Goal: Task Accomplishment & Management: Complete application form

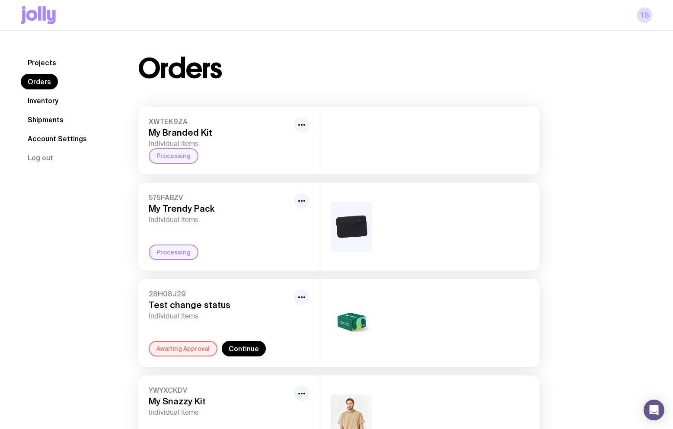
click at [301, 124] on icon "button" at bounding box center [302, 125] width 10 height 10
click at [299, 112] on div "XWTEK9ZA My Branded Kit Individual Items Rename Processing" at bounding box center [229, 140] width 182 height 67
click at [39, 84] on link "Orders" at bounding box center [39, 82] width 37 height 16
click at [43, 60] on link "Projects" at bounding box center [42, 63] width 42 height 16
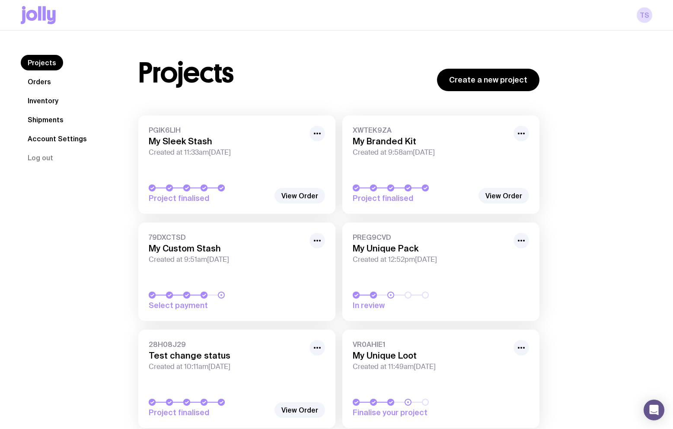
click at [18, 10] on div "TS" at bounding box center [336, 15] width 673 height 31
click at [25, 15] on icon at bounding box center [23, 17] width 5 height 14
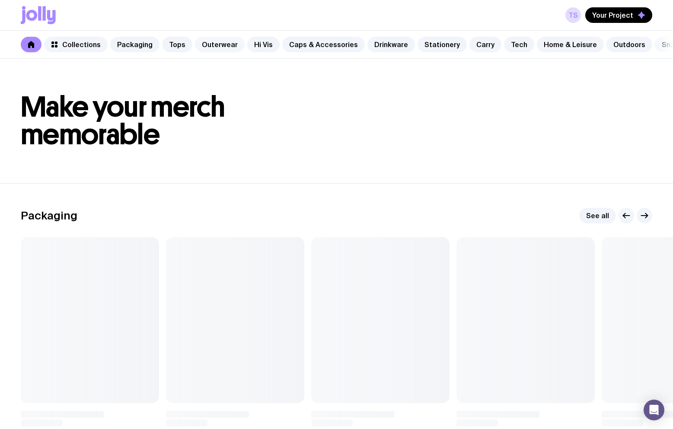
click at [230, 40] on link "Outerwear" at bounding box center [220, 45] width 50 height 16
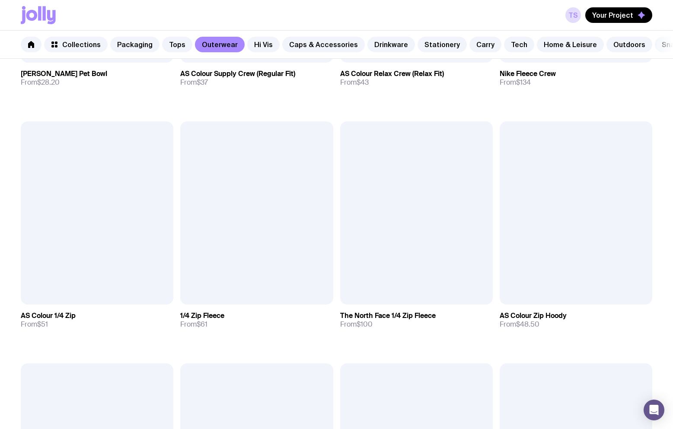
scroll to position [605, 0]
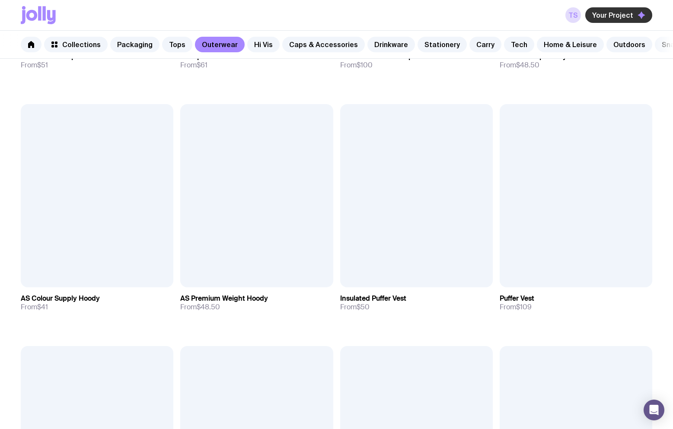
click at [617, 11] on span "Your Project" at bounding box center [612, 15] width 41 height 9
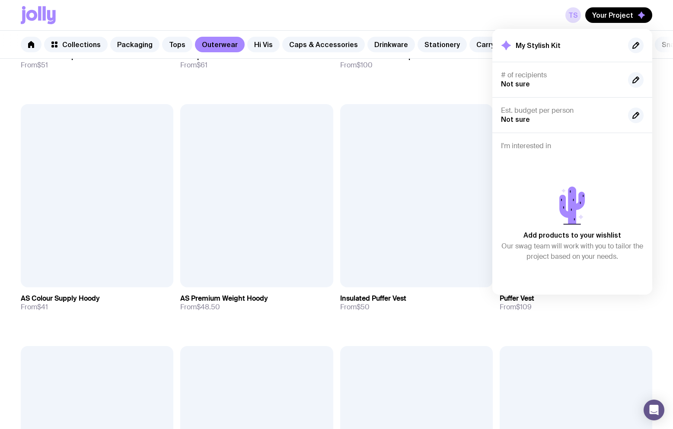
click at [504, 8] on div "TS Your Project My Stylish Kit # of recipients Not sure Est. budget per person …" at bounding box center [337, 15] width 632 height 30
click at [616, 17] on span "Your Project" at bounding box center [612, 15] width 41 height 9
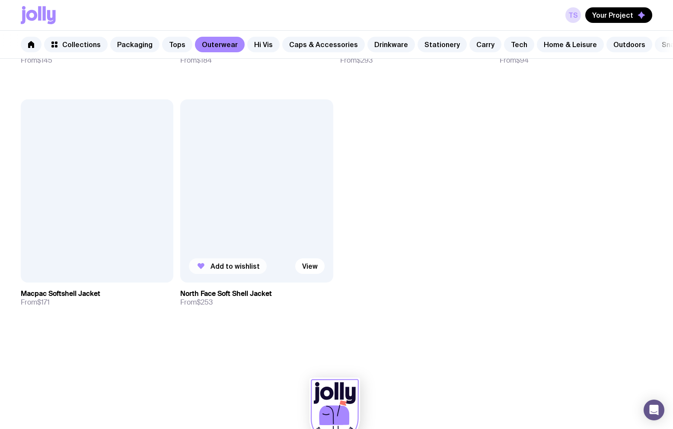
scroll to position [1330, 0]
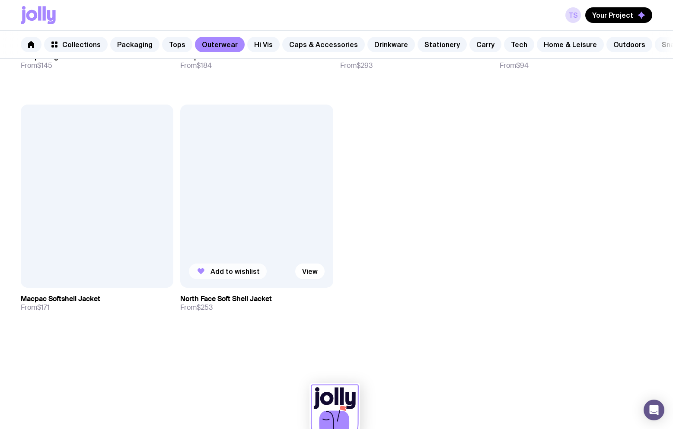
click at [234, 276] on span "Add to wishlist" at bounding box center [235, 271] width 49 height 9
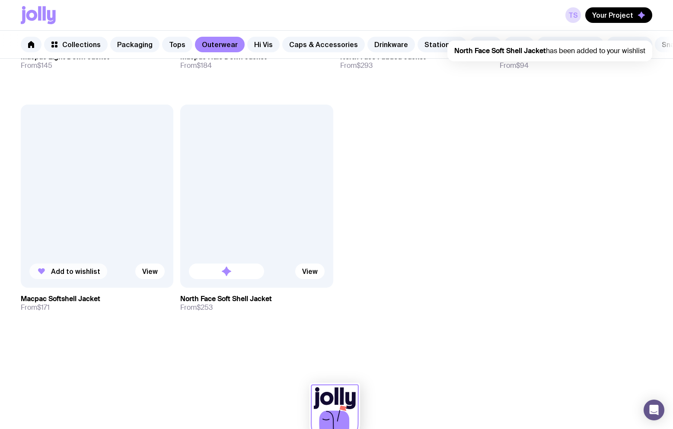
click at [60, 276] on span "Add to wishlist" at bounding box center [75, 271] width 49 height 9
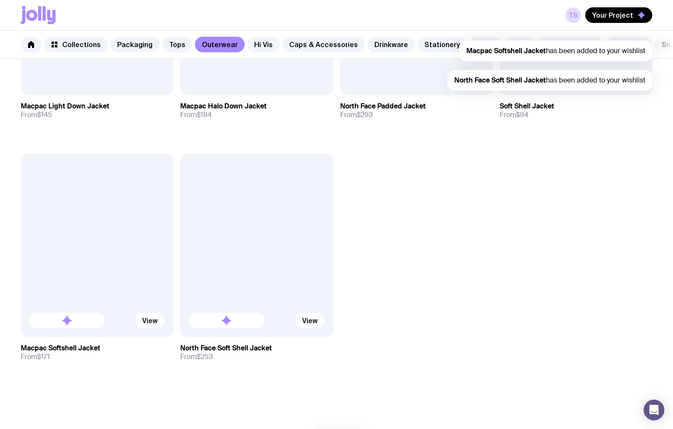
scroll to position [1028, 0]
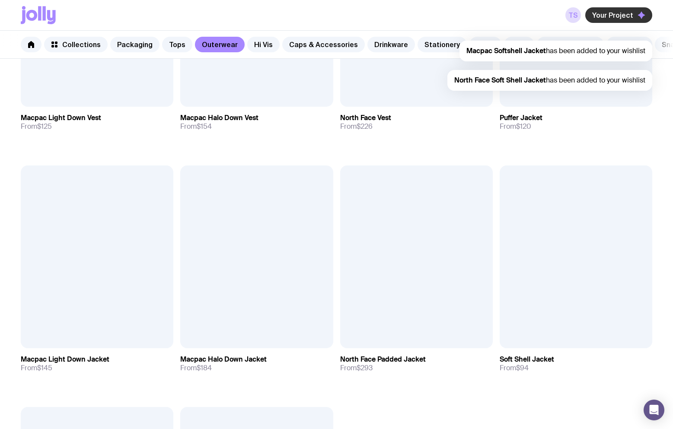
click at [635, 15] on button "Your Project" at bounding box center [618, 15] width 67 height 16
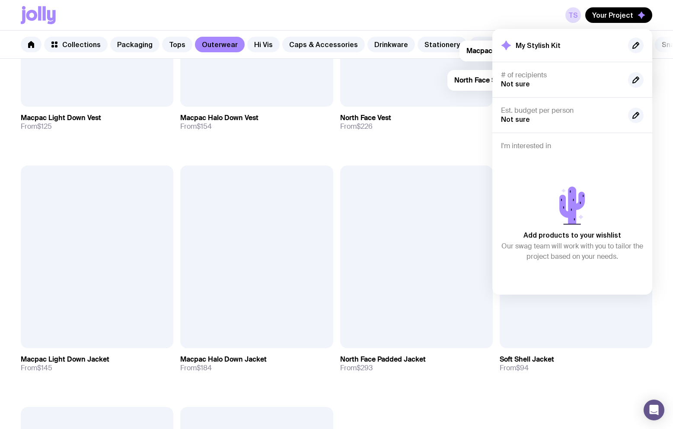
scroll to position [0, 0]
click at [620, 16] on span "Your Project" at bounding box center [612, 15] width 41 height 9
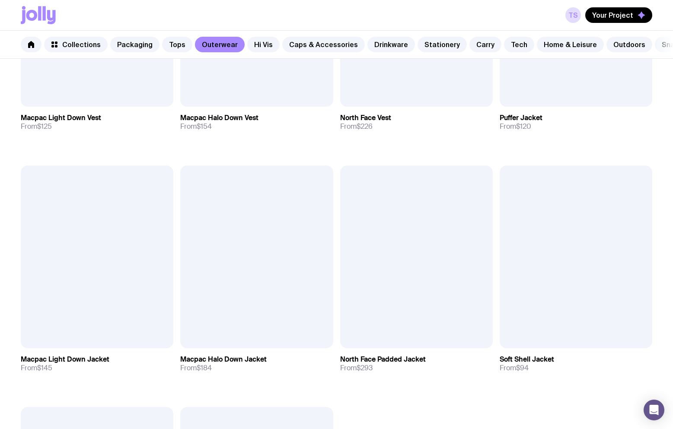
drag, startPoint x: 493, startPoint y: 15, endPoint x: 466, endPoint y: 16, distance: 26.8
click at [466, 16] on div "TS Your Project" at bounding box center [337, 15] width 632 height 30
click at [631, 15] on span "Your Project" at bounding box center [612, 15] width 41 height 9
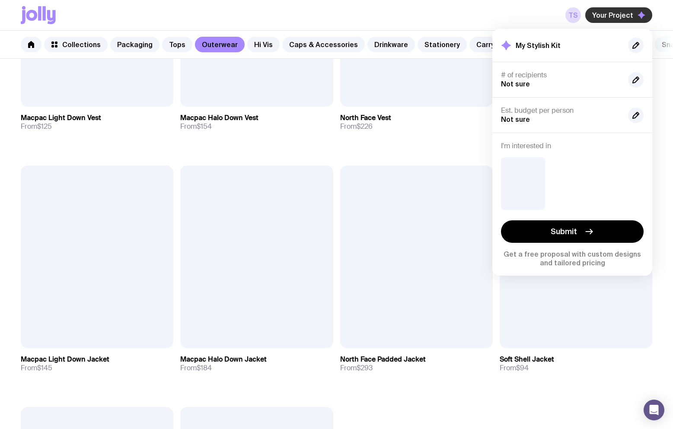
click at [631, 15] on span "Your Project" at bounding box center [612, 15] width 41 height 9
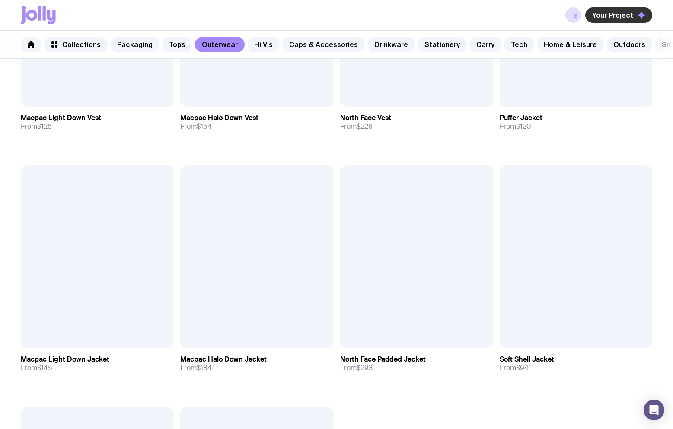
click at [631, 15] on span "Your Project" at bounding box center [612, 15] width 41 height 9
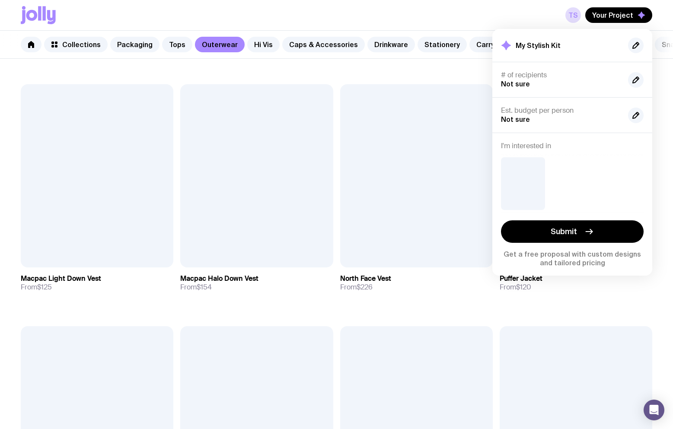
scroll to position [855, 0]
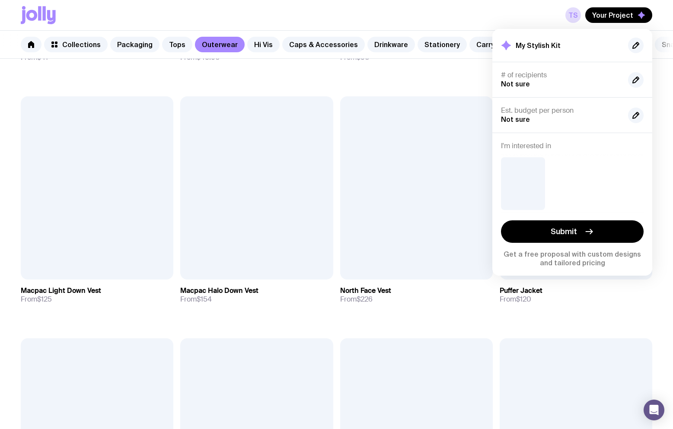
click at [443, 21] on div "TS Your Project My Stylish Kit # of recipients Not sure Est. budget per person …" at bounding box center [337, 15] width 632 height 30
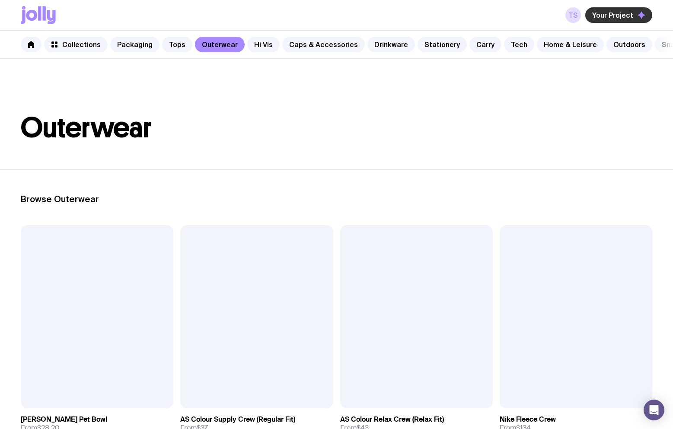
click at [622, 15] on span "Your Project" at bounding box center [612, 15] width 41 height 9
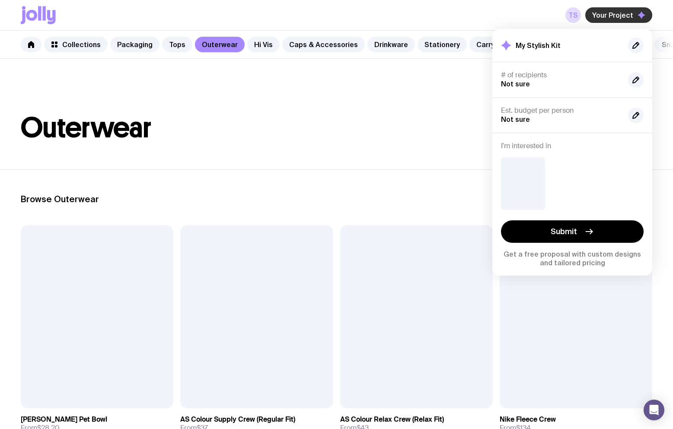
click at [622, 15] on span "Your Project" at bounding box center [612, 15] width 41 height 9
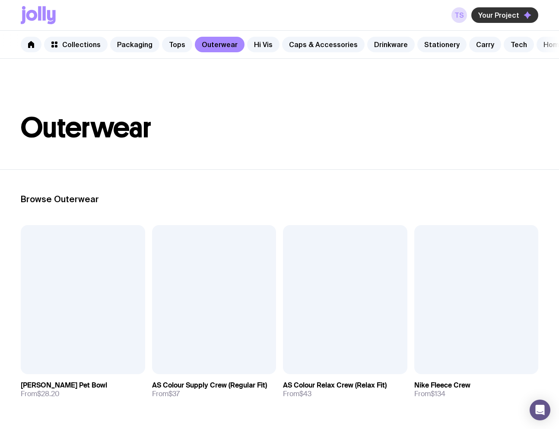
click at [524, 13] on icon "button" at bounding box center [528, 15] width 8 height 8
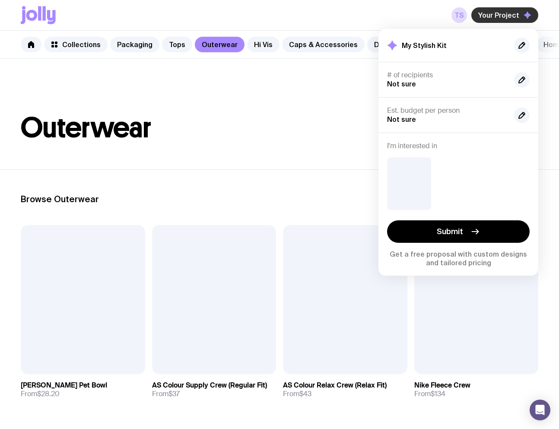
click at [524, 13] on icon "button" at bounding box center [528, 15] width 8 height 8
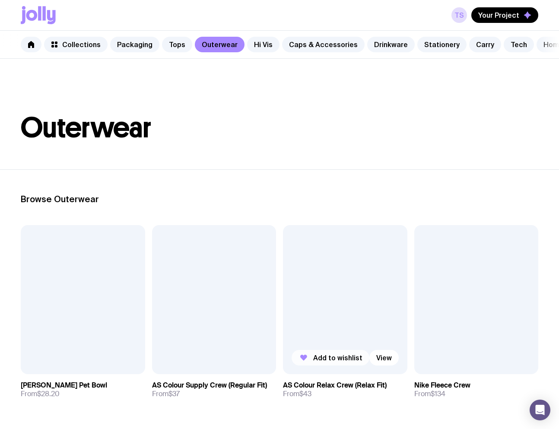
click at [308, 363] on icon "button" at bounding box center [304, 358] width 10 height 10
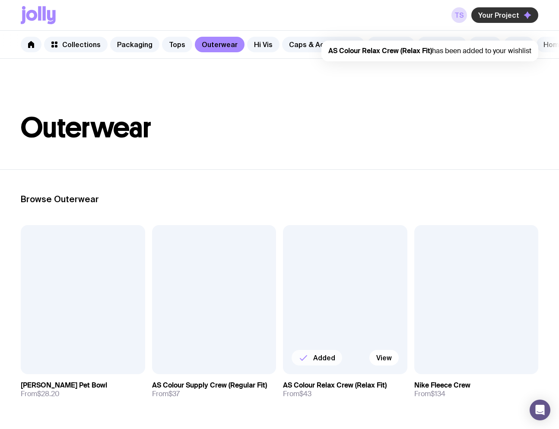
click at [503, 15] on span "Your Project" at bounding box center [498, 15] width 41 height 9
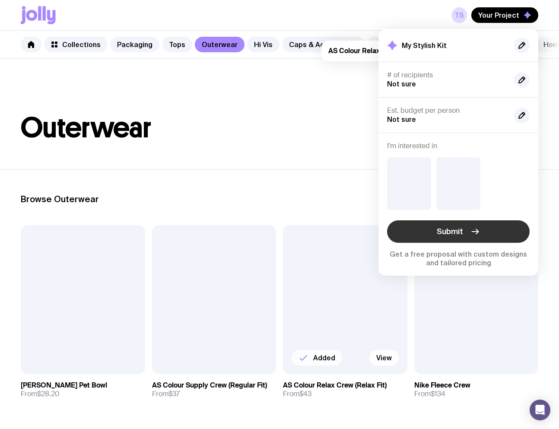
click at [465, 230] on button "Submit" at bounding box center [458, 231] width 143 height 22
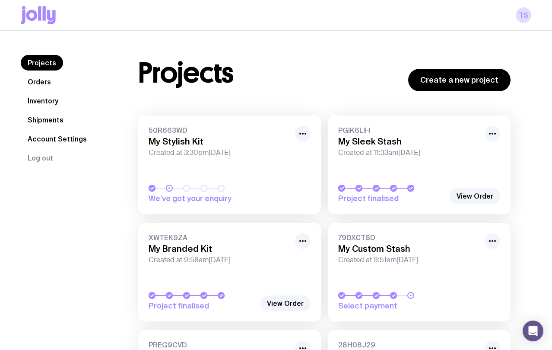
drag, startPoint x: 317, startPoint y: 44, endPoint x: 236, endPoint y: 157, distance: 139.4
click at [236, 157] on link "50R663WD My Stylish Kit Created at 3:30pm[DATE] We’ve got your enquiry" at bounding box center [229, 164] width 183 height 99
